Goal: Task Accomplishment & Management: Use online tool/utility

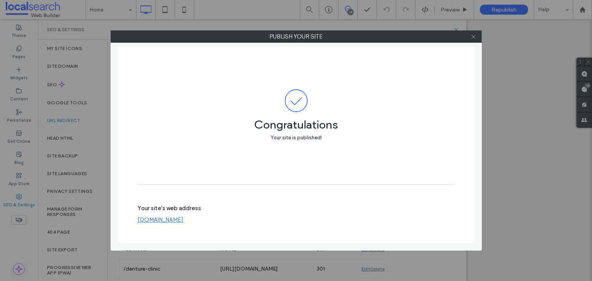
click at [471, 37] on icon at bounding box center [473, 37] width 6 height 6
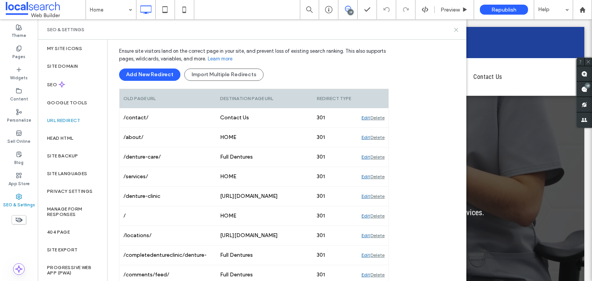
click at [454, 30] on icon at bounding box center [456, 30] width 6 height 6
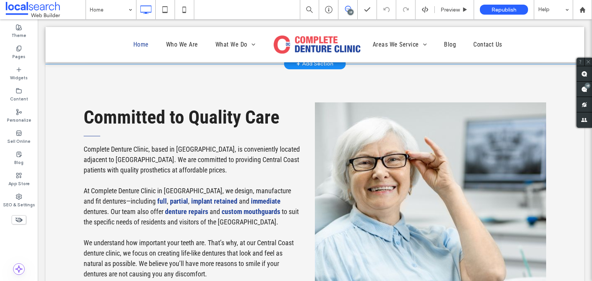
scroll to position [308, 0]
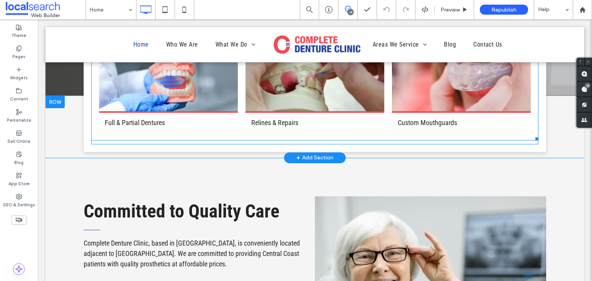
click at [197, 93] on link at bounding box center [168, 77] width 147 height 74
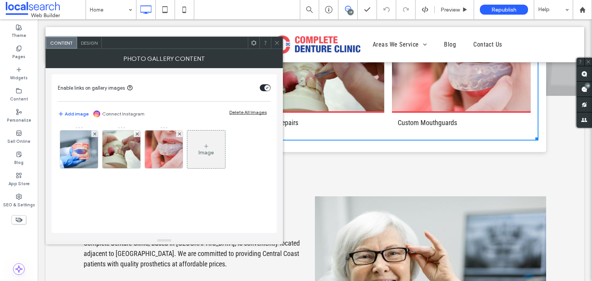
click at [205, 152] on div "Image" at bounding box center [205, 152] width 15 height 7
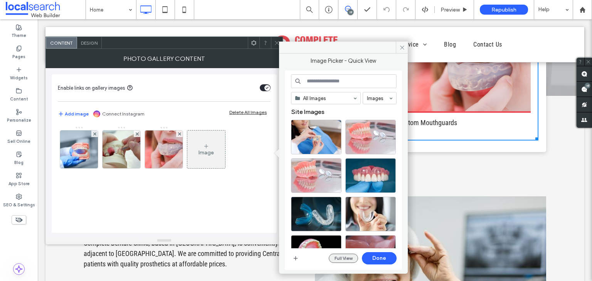
click at [344, 256] on button "Full View" at bounding box center [342, 258] width 29 height 9
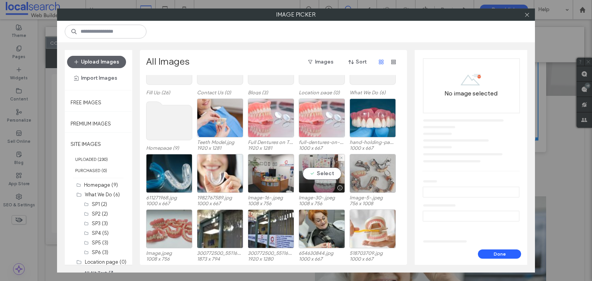
scroll to position [0, 0]
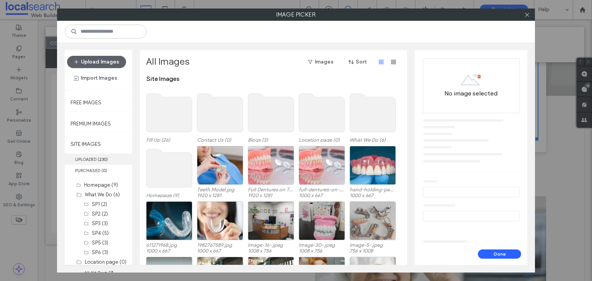
click at [103, 158] on b "230" at bounding box center [102, 159] width 7 height 5
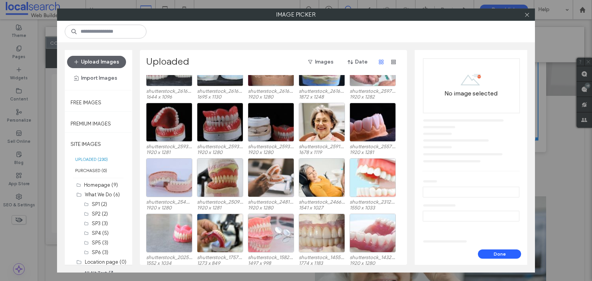
scroll to position [308, 0]
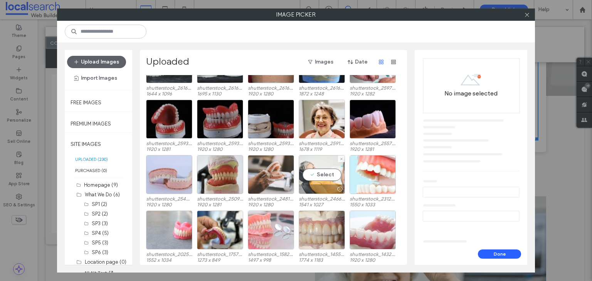
click at [317, 164] on div "Select" at bounding box center [321, 174] width 46 height 39
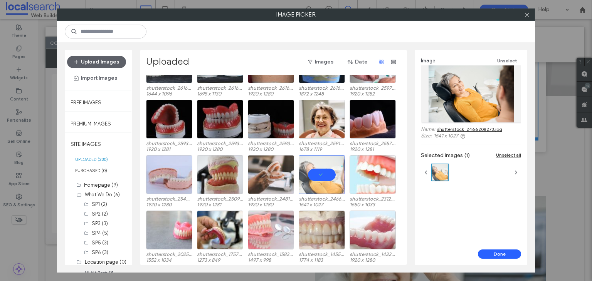
click at [466, 129] on link "shutterstock_2466208273.jpg" at bounding box center [469, 129] width 65 height 6
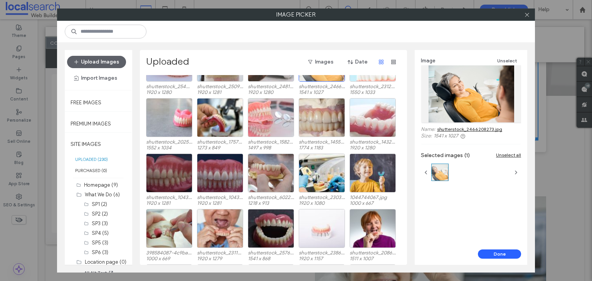
scroll to position [424, 0]
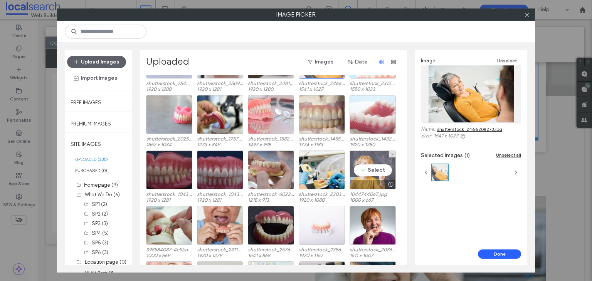
click at [376, 158] on div "Select" at bounding box center [372, 170] width 46 height 39
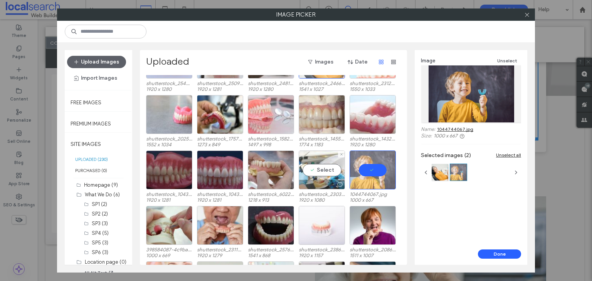
click at [310, 157] on div "Select" at bounding box center [321, 170] width 46 height 39
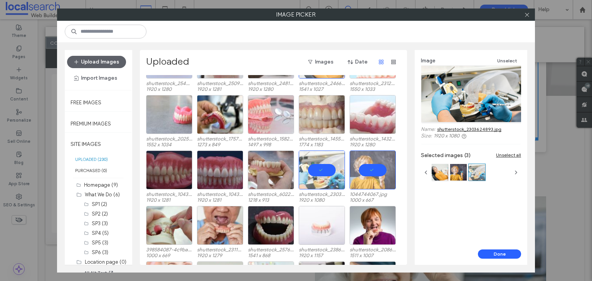
click at [462, 129] on link "shutterstock_2303624893.jpg" at bounding box center [469, 129] width 64 height 6
